Goal: Navigation & Orientation: Find specific page/section

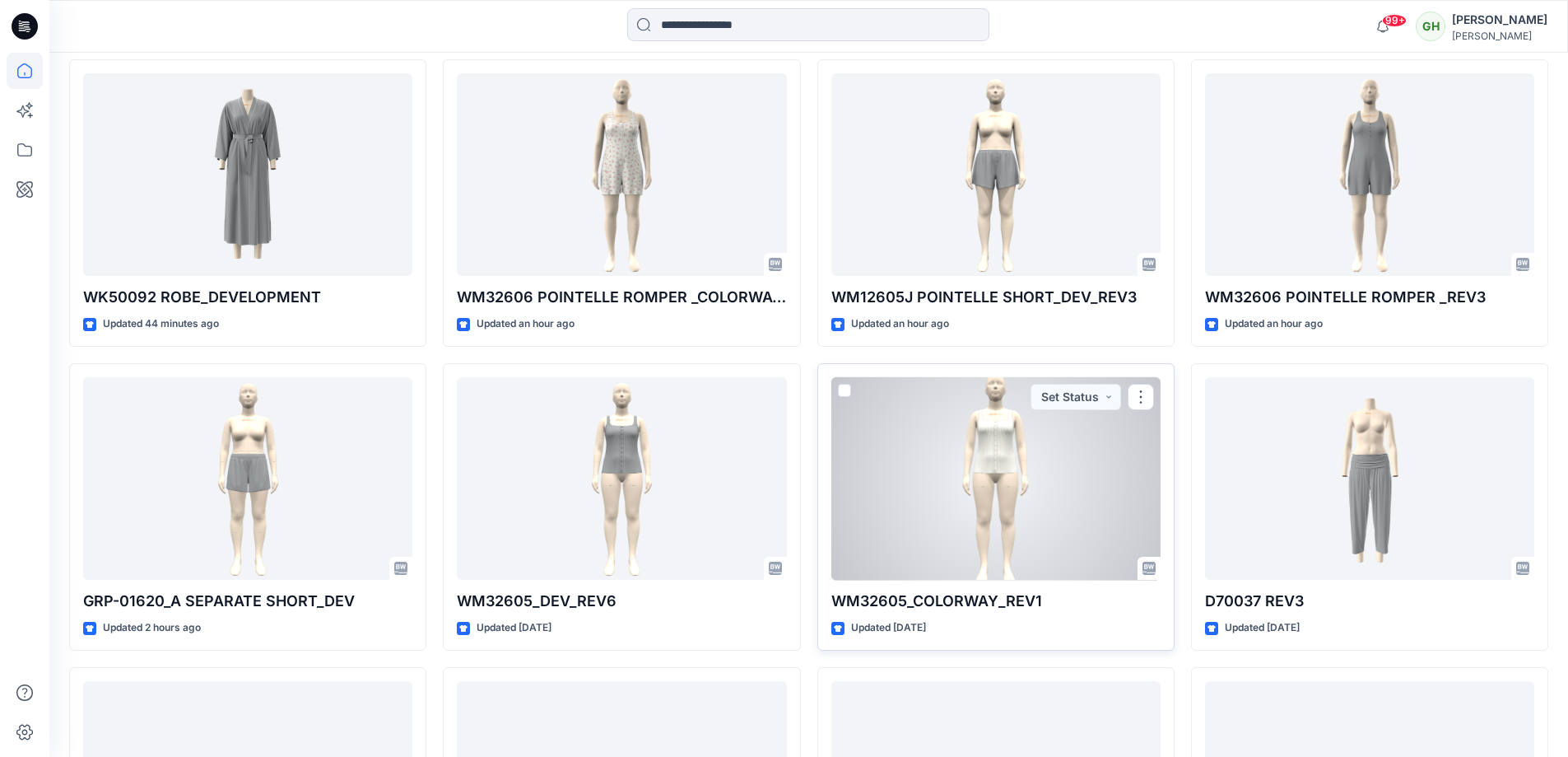
scroll to position [493, 0]
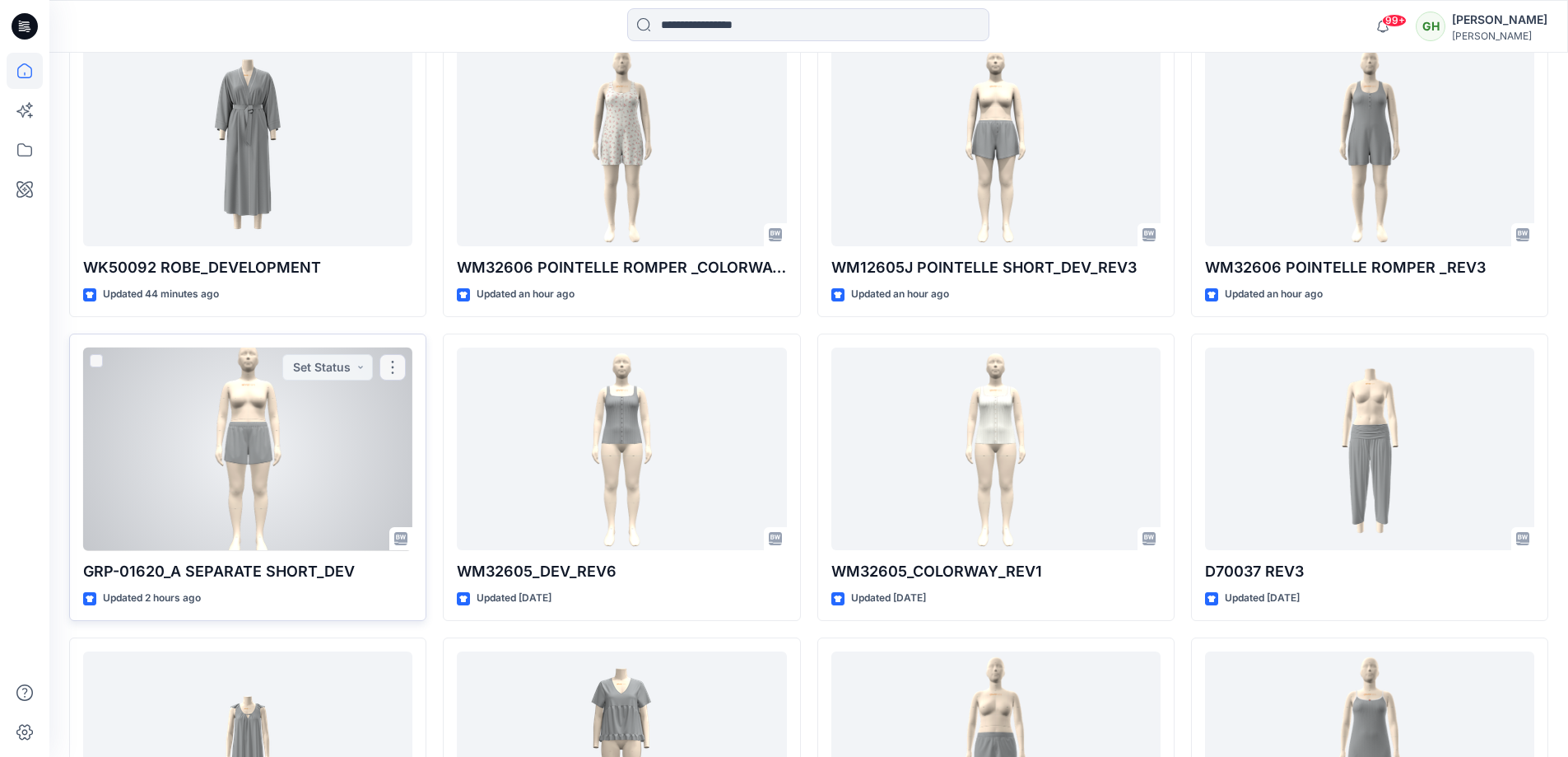
click at [109, 439] on div at bounding box center [248, 449] width 330 height 203
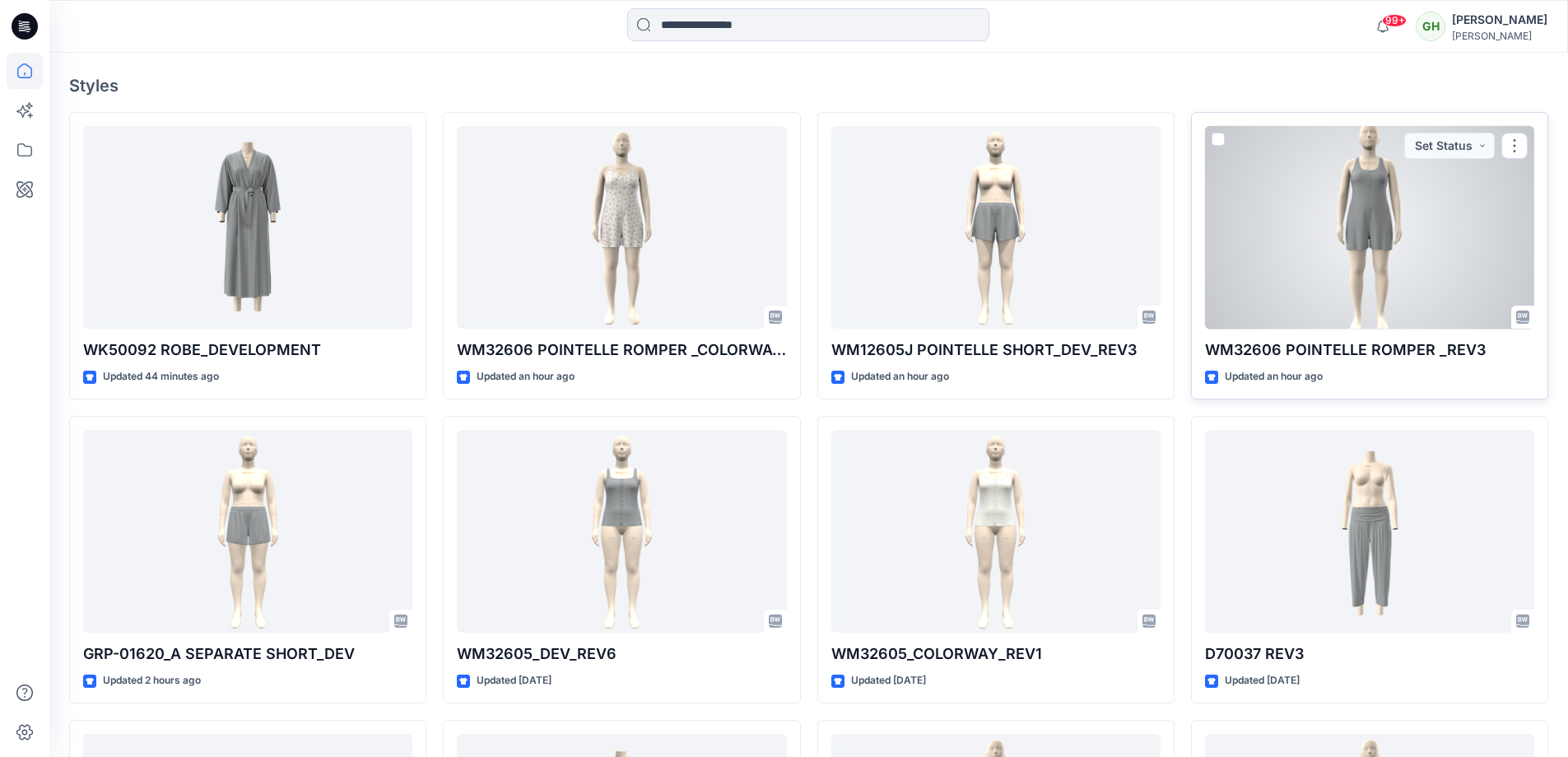
click at [1384, 345] on p "WM32606 POINTELLE ROMPER _REV3" at bounding box center [1370, 350] width 330 height 23
click at [1279, 255] on div at bounding box center [1370, 227] width 330 height 203
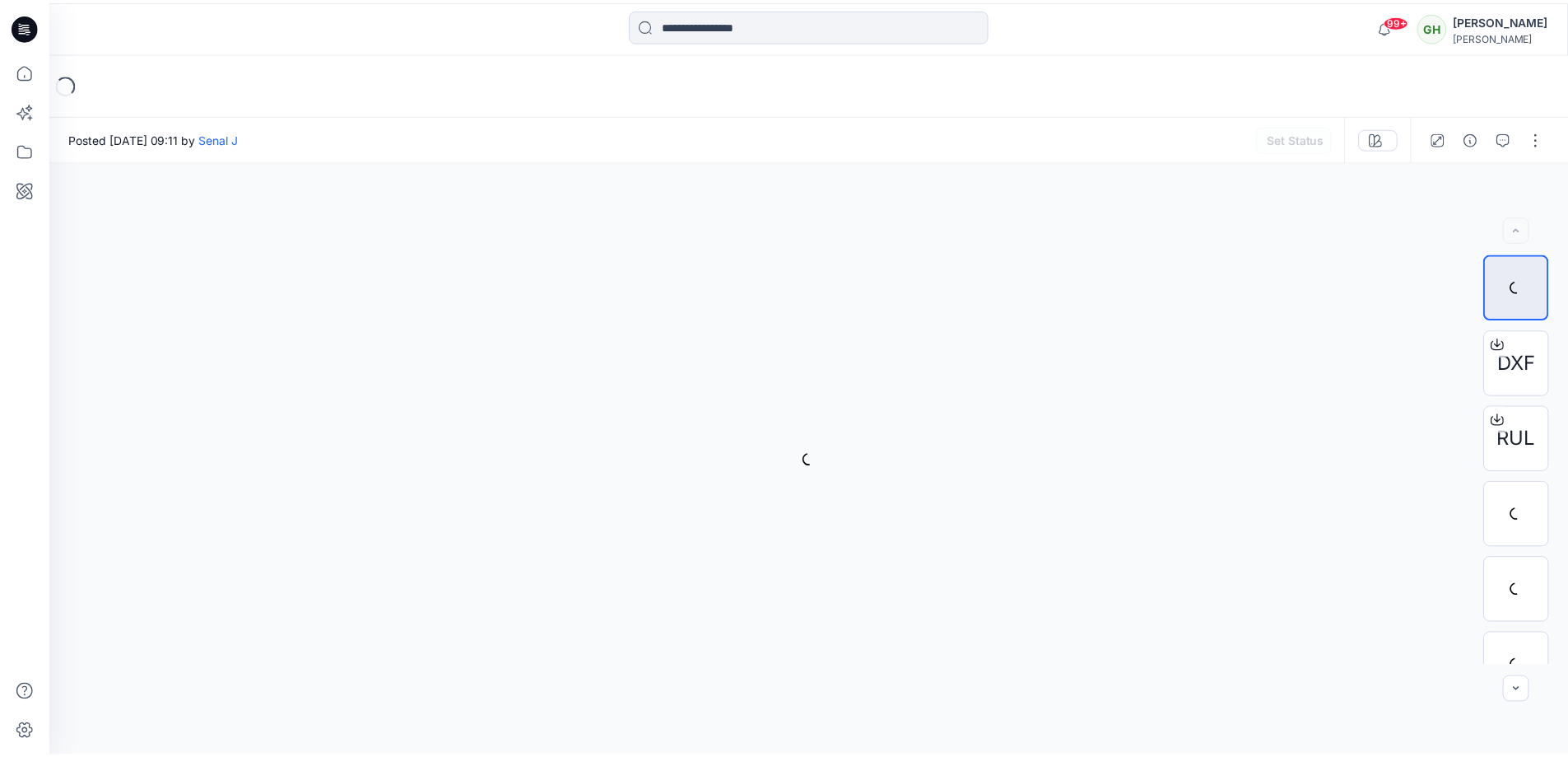
scroll to position [412, 0]
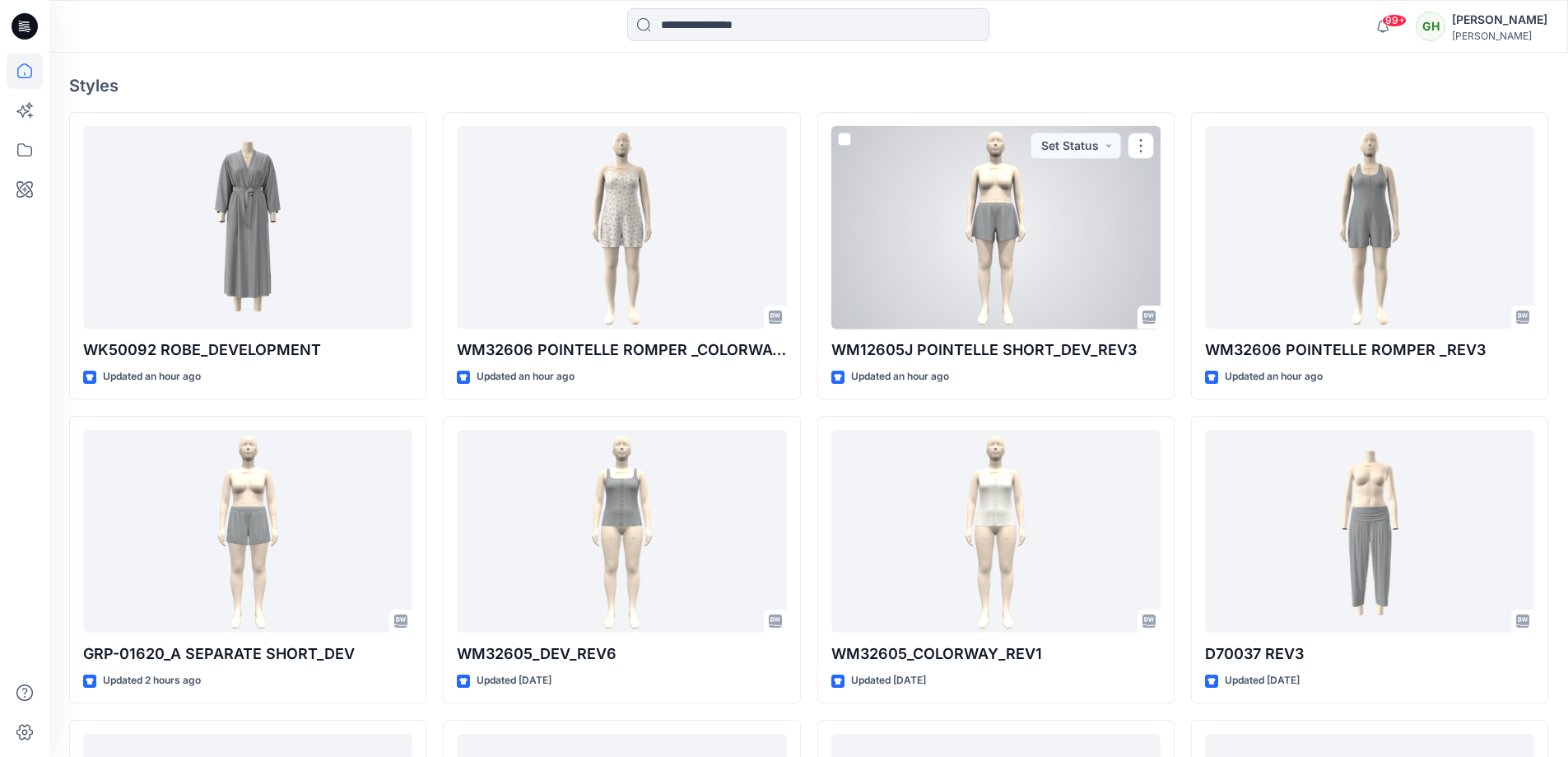
click at [913, 327] on div at bounding box center [996, 227] width 330 height 203
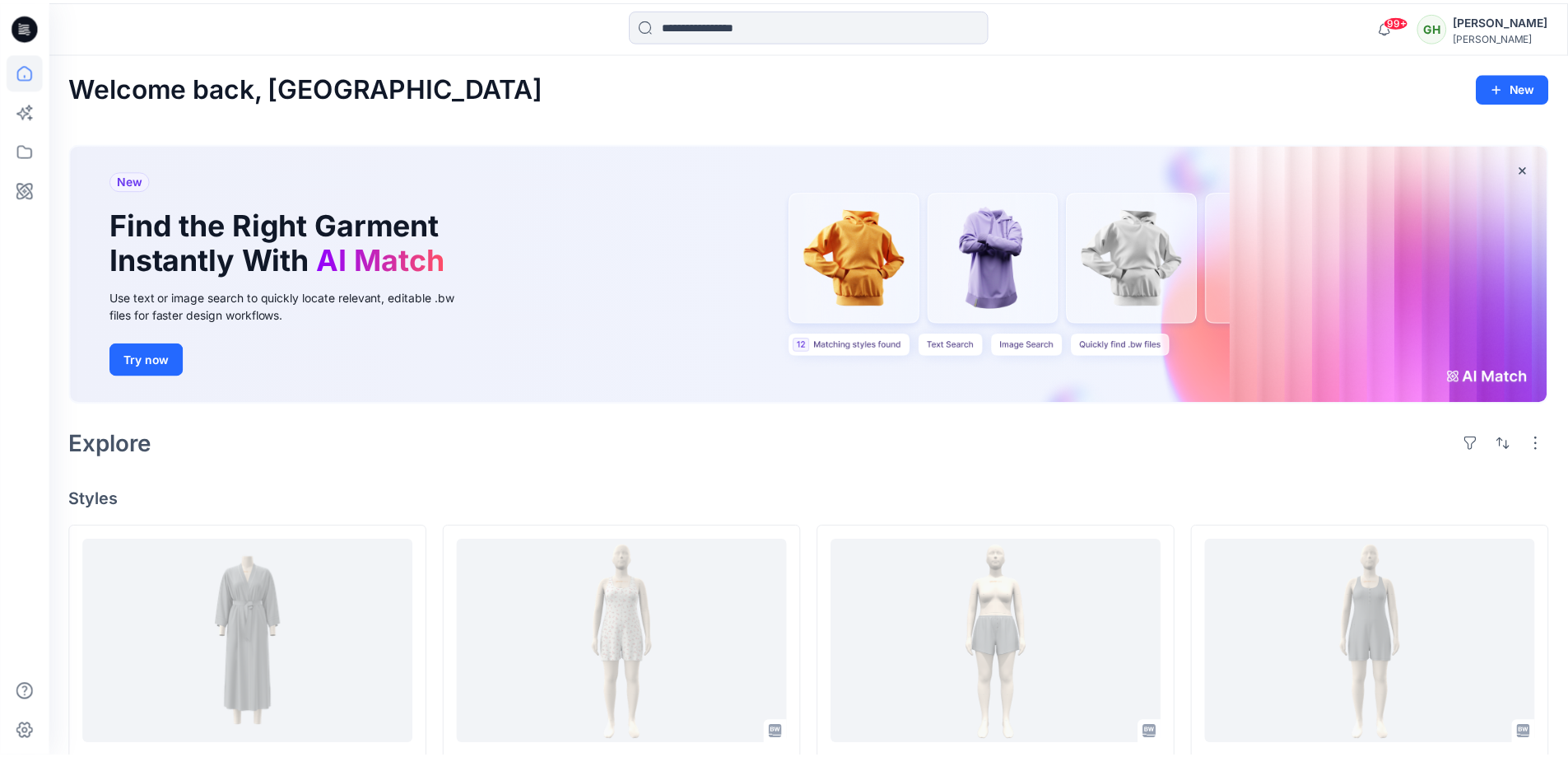
scroll to position [412, 0]
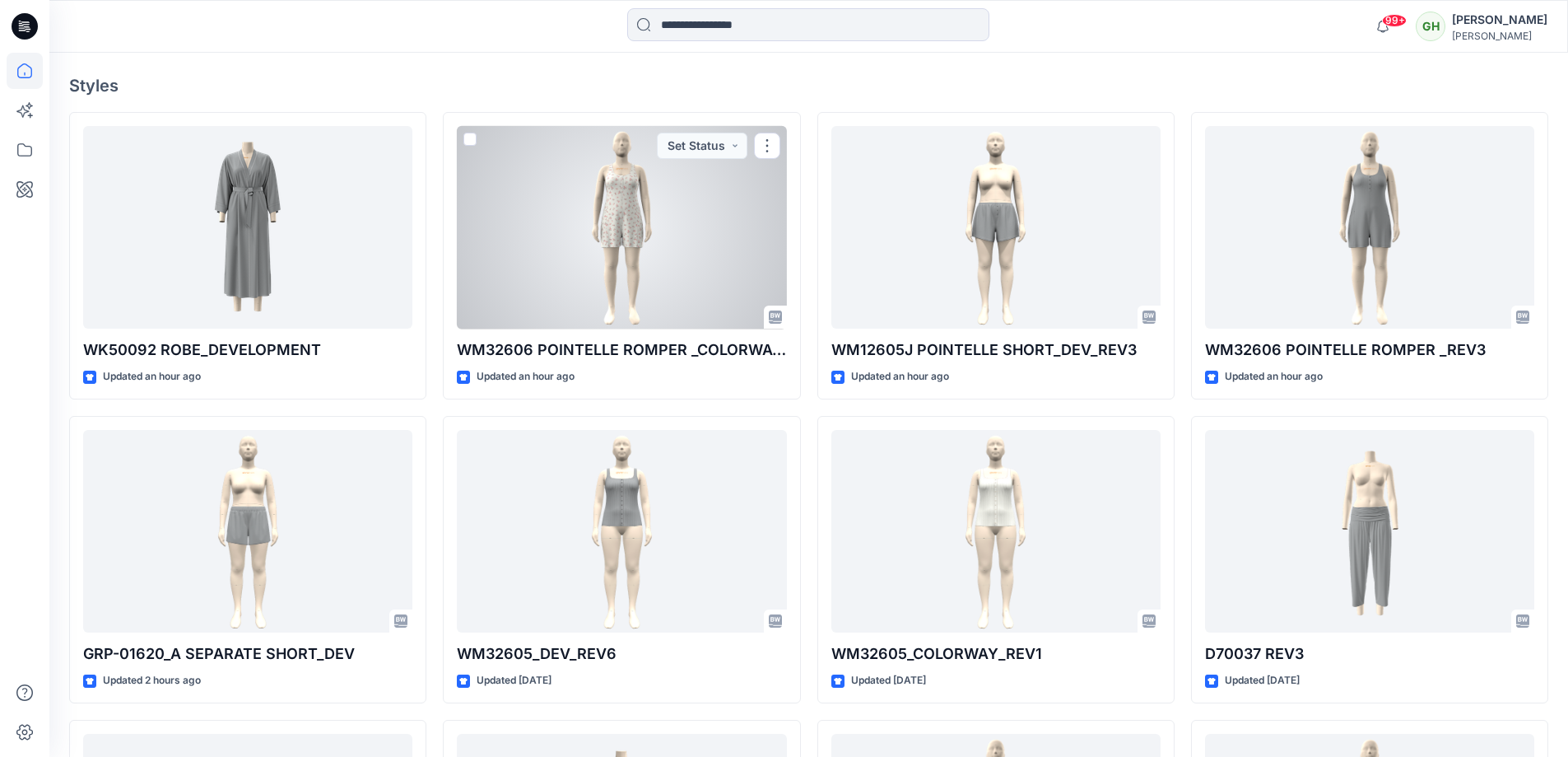
drag, startPoint x: 579, startPoint y: 301, endPoint x: 557, endPoint y: 289, distance: 25.1
click at [579, 301] on div at bounding box center [622, 227] width 330 height 203
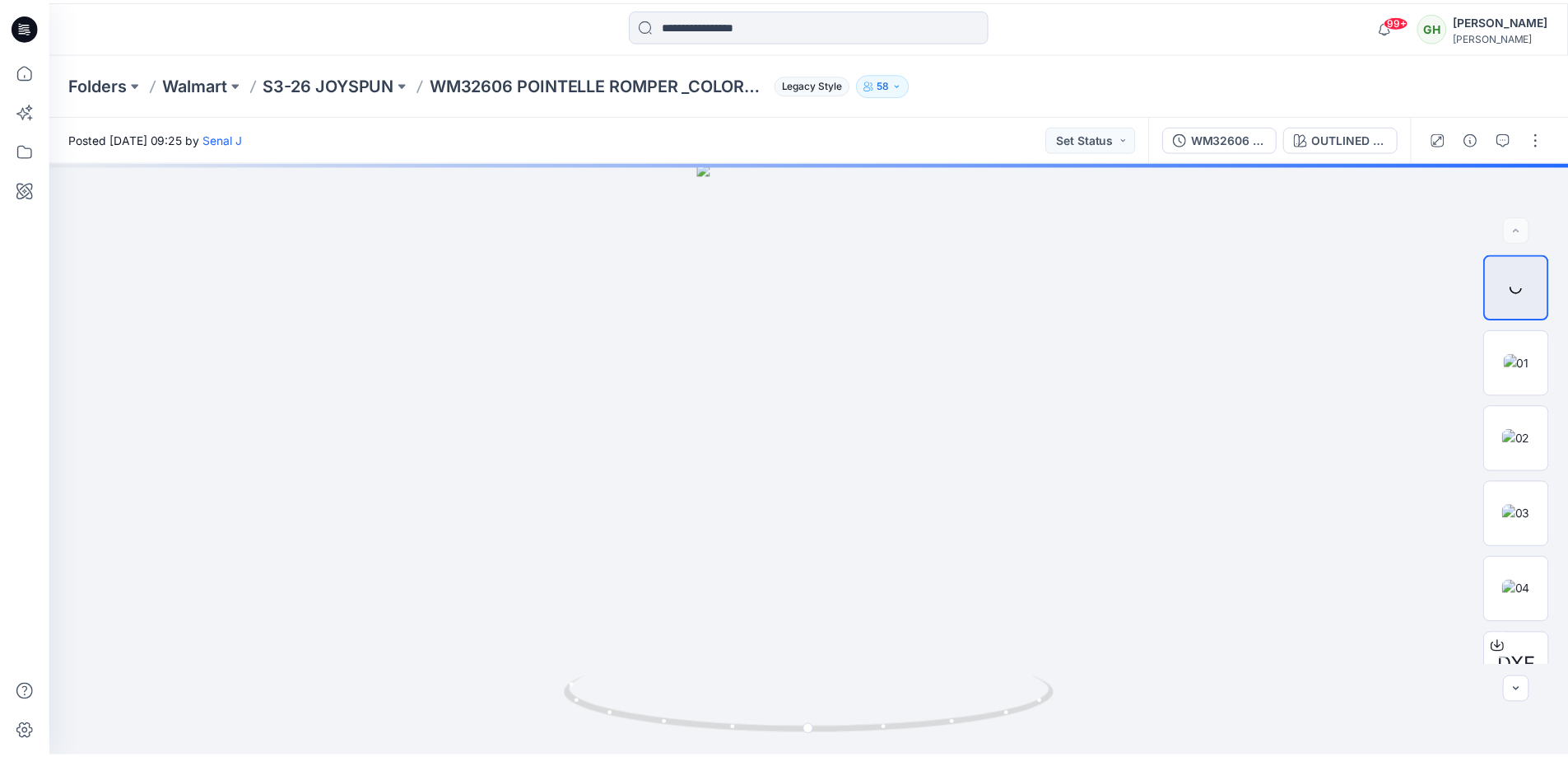
scroll to position [412, 0]
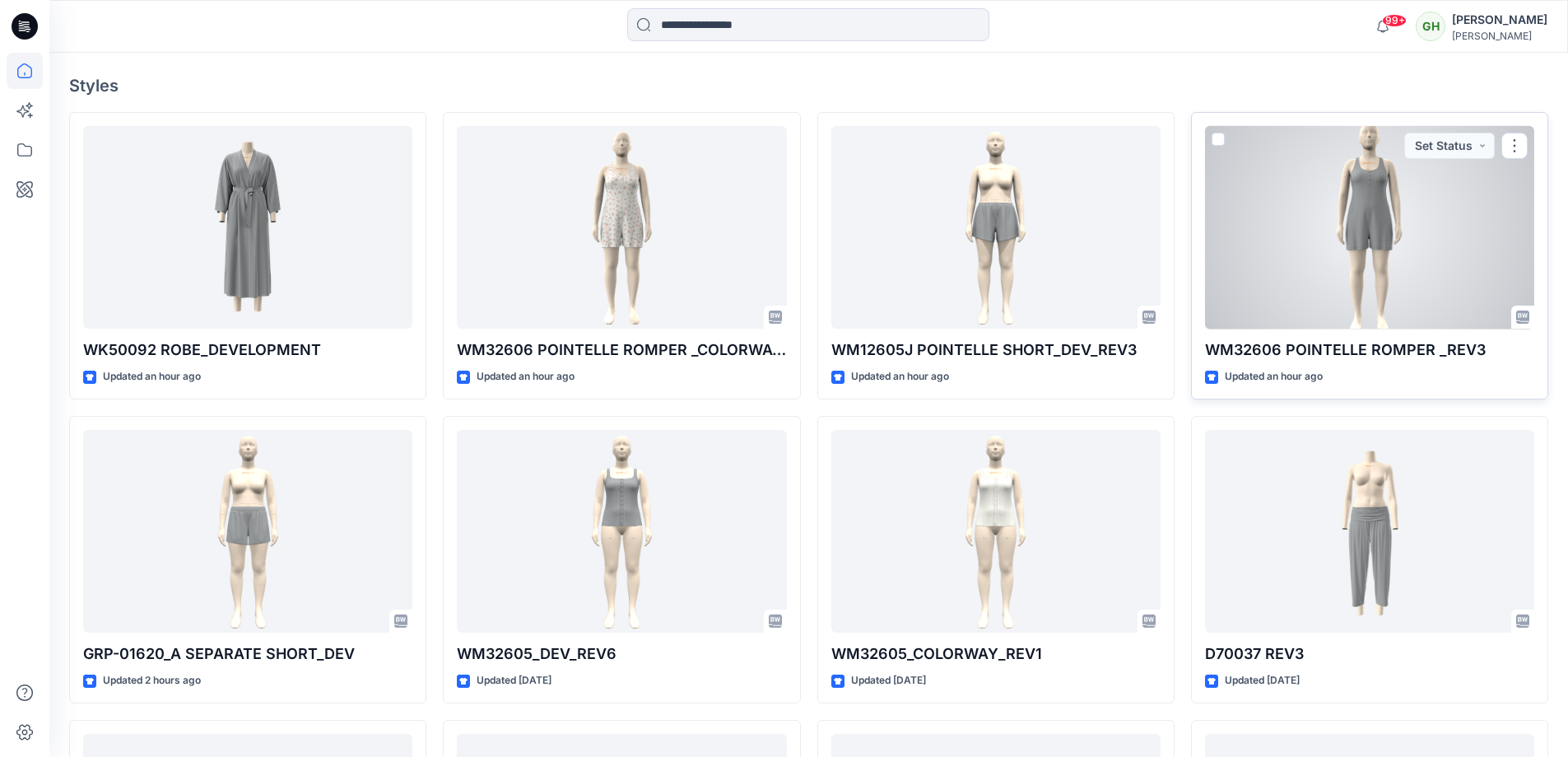
click at [1311, 217] on div at bounding box center [1370, 227] width 330 height 203
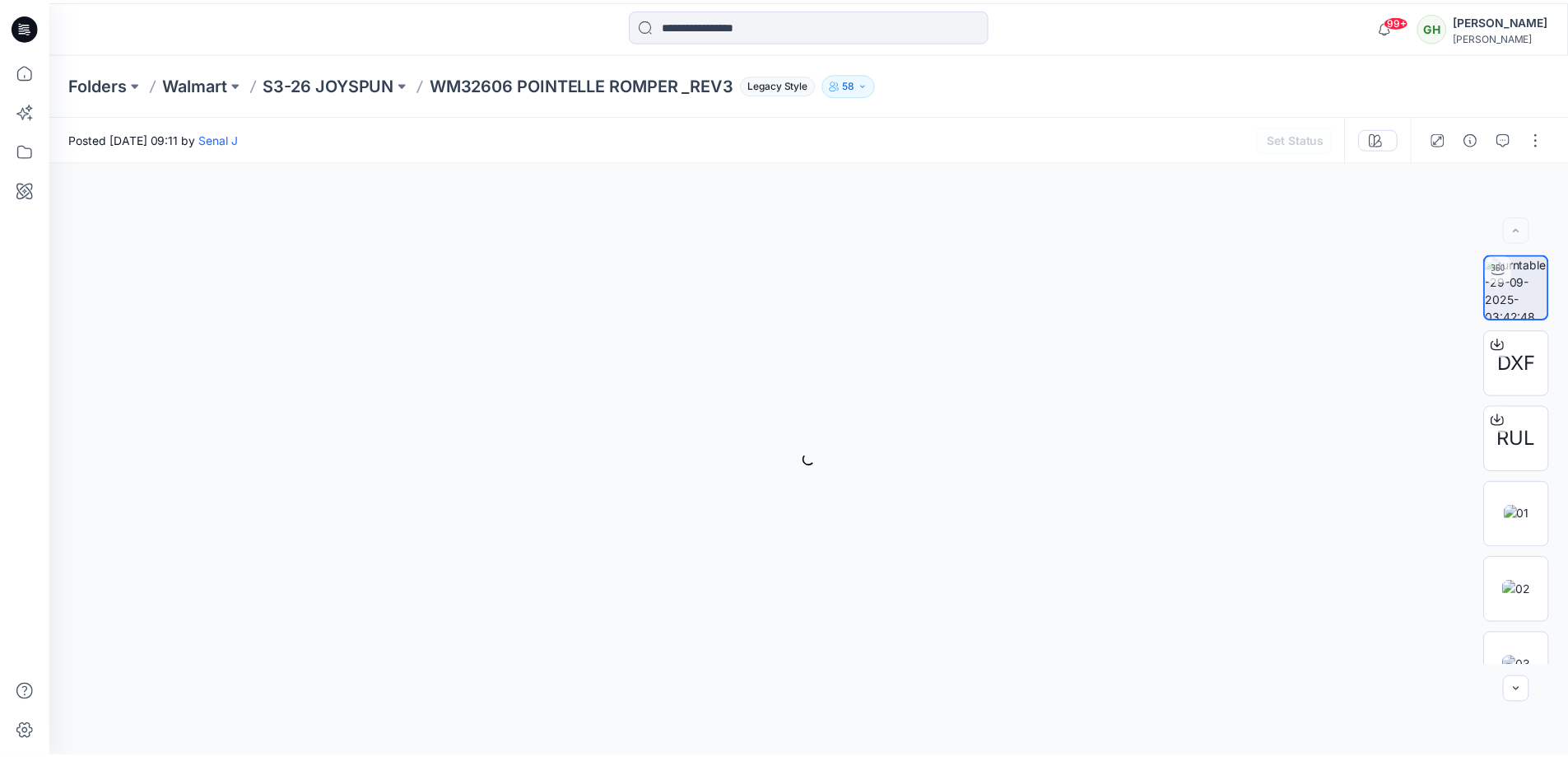
scroll to position [412, 0]
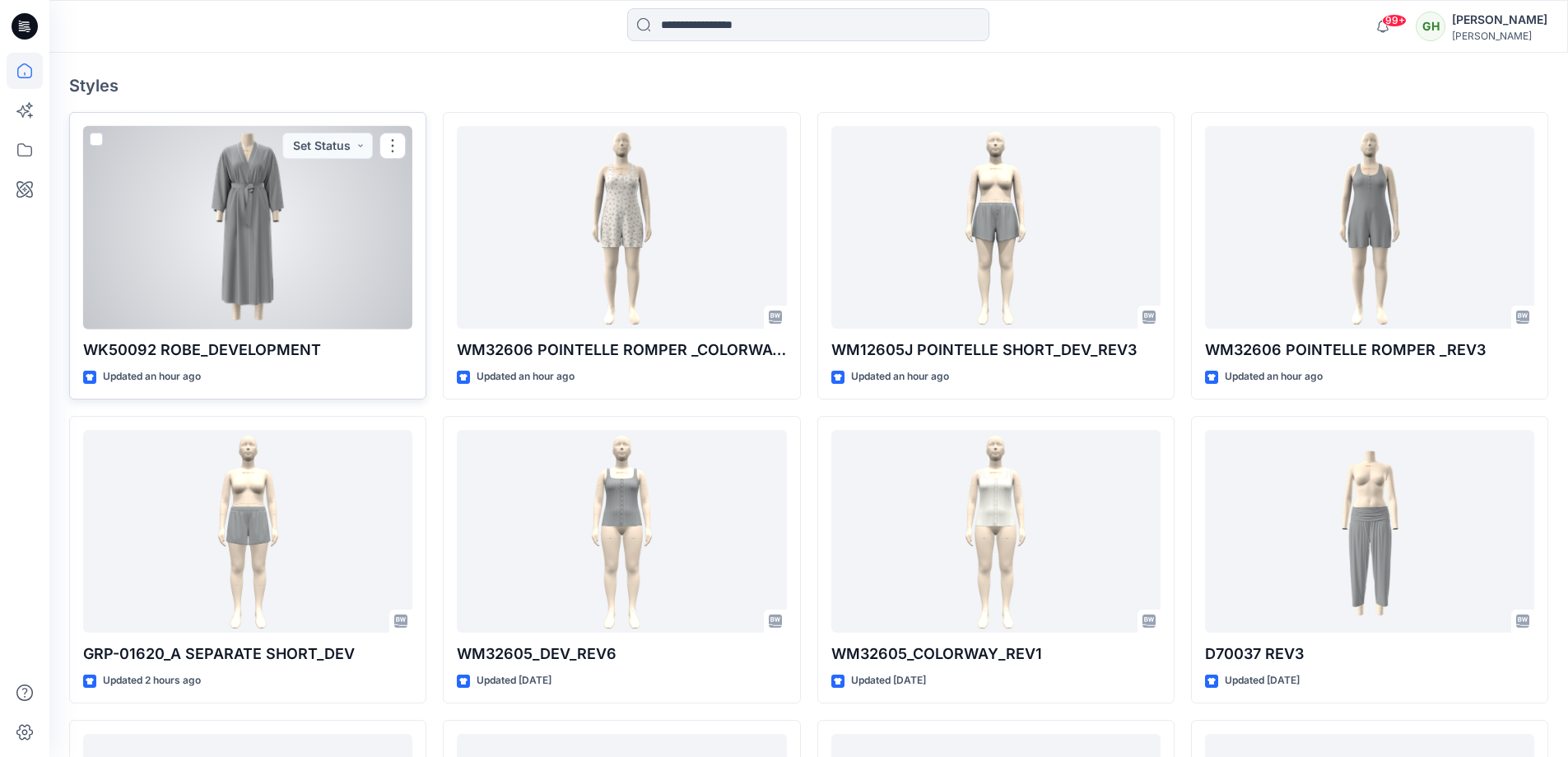
click at [299, 289] on div at bounding box center [248, 227] width 330 height 203
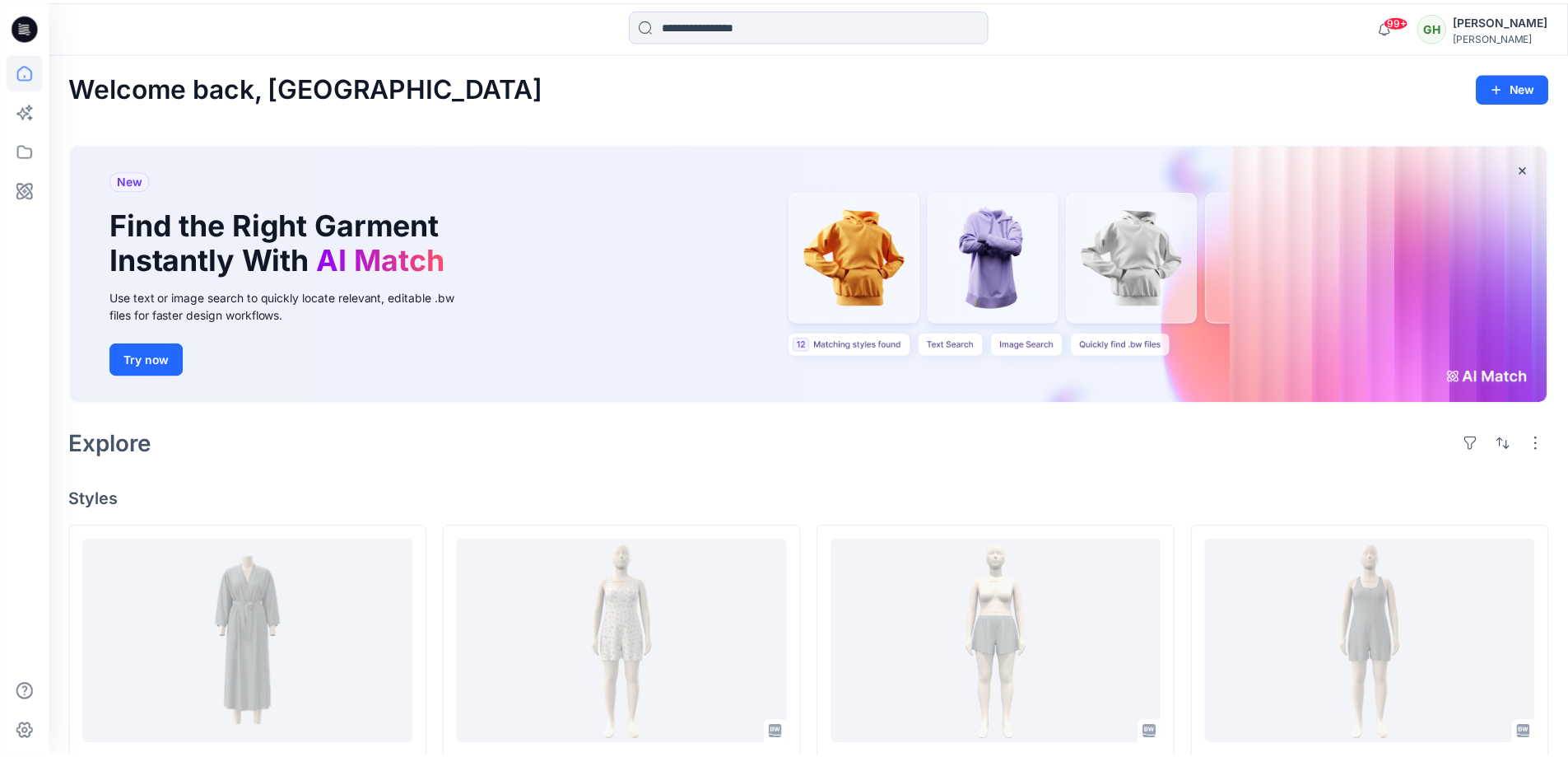
scroll to position [412, 0]
